Goal: Transaction & Acquisition: Purchase product/service

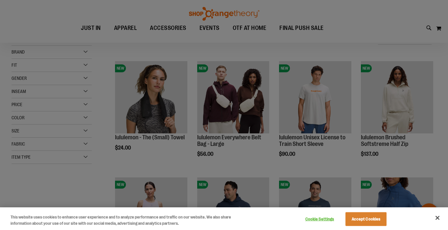
scroll to position [37, 0]
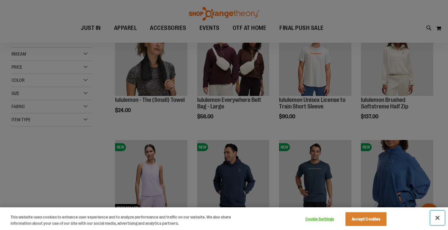
click at [437, 216] on button "Close" at bounding box center [437, 218] width 14 height 14
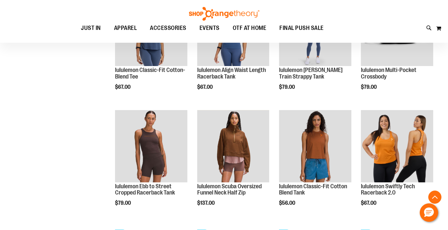
scroll to position [339, 0]
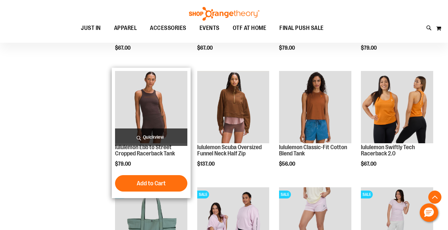
click at [156, 103] on img "product" at bounding box center [151, 107] width 72 height 72
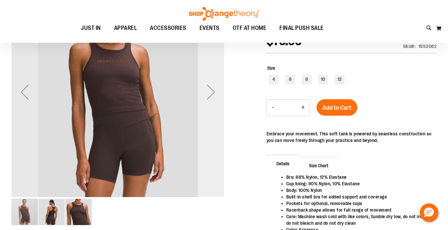
scroll to position [36, 0]
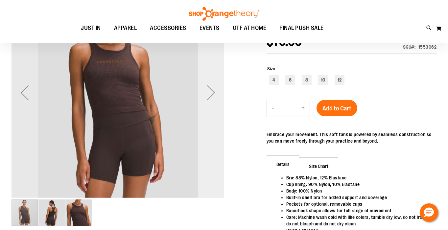
click at [211, 94] on div "Next" at bounding box center [211, 93] width 26 height 26
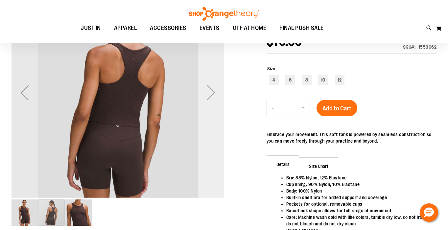
click at [211, 94] on div "Next" at bounding box center [211, 93] width 26 height 26
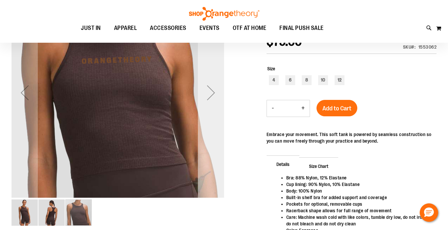
click at [211, 94] on div "Next" at bounding box center [211, 93] width 26 height 26
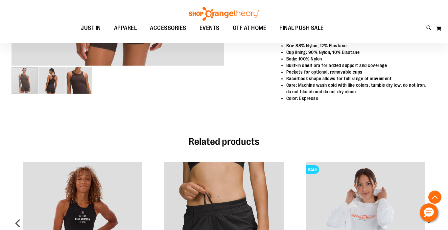
scroll to position [125, 0]
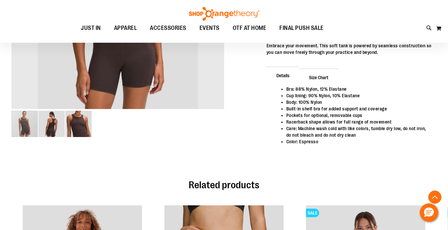
click at [76, 125] on img "image 3 of 3" at bounding box center [78, 124] width 26 height 26
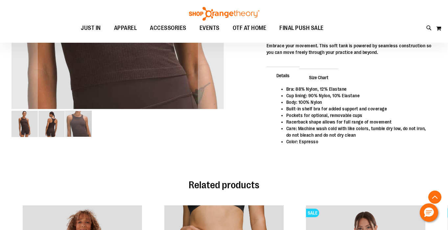
click at [55, 124] on img "image 2 of 3" at bounding box center [51, 124] width 26 height 26
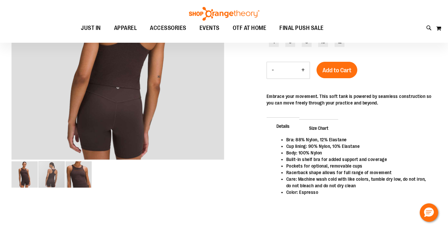
scroll to position [80, 0]
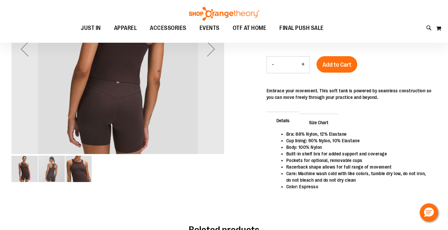
click at [40, 180] on div "carousel" at bounding box center [51, 169] width 26 height 26
click at [47, 172] on div "carousel" at bounding box center [51, 169] width 26 height 26
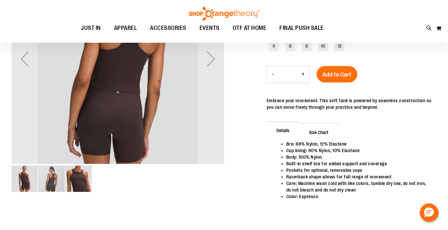
click at [78, 184] on img "image 3 of 3" at bounding box center [78, 179] width 26 height 26
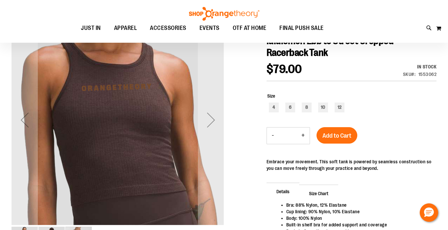
scroll to position [8, 0]
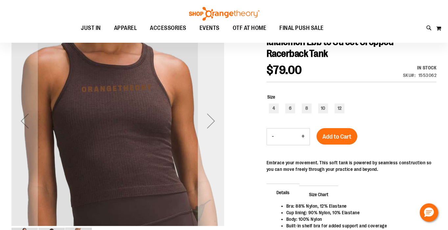
click at [213, 123] on div "Next" at bounding box center [211, 121] width 26 height 26
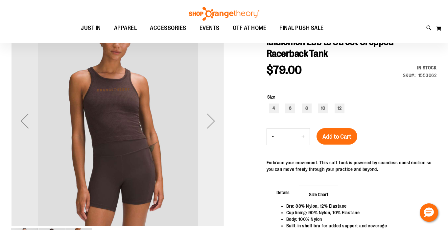
click at [213, 123] on div "Next" at bounding box center [211, 121] width 26 height 26
